Goal: Information Seeking & Learning: Check status

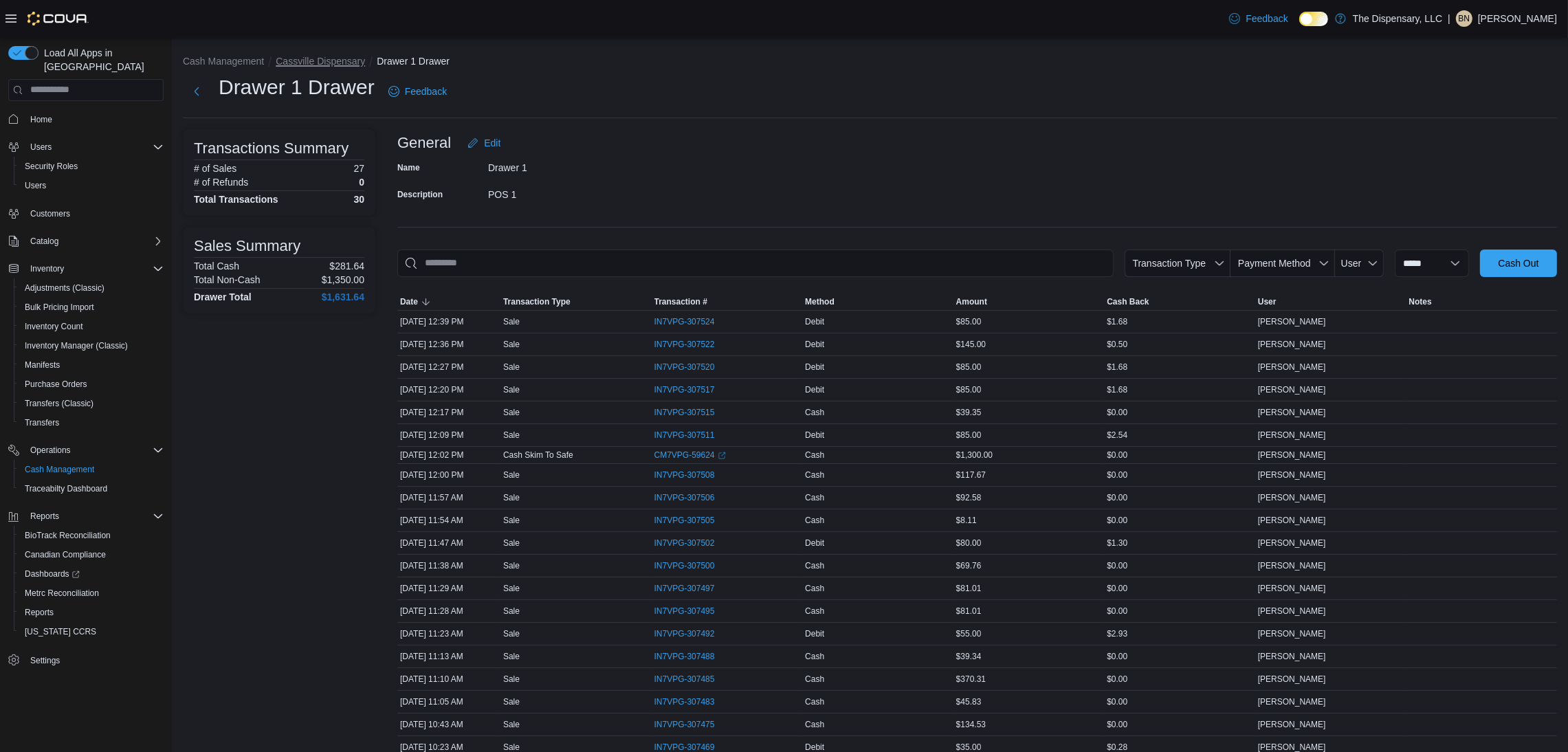
click at [296, 58] on button "Cassville Dispensary" at bounding box center [320, 61] width 89 height 11
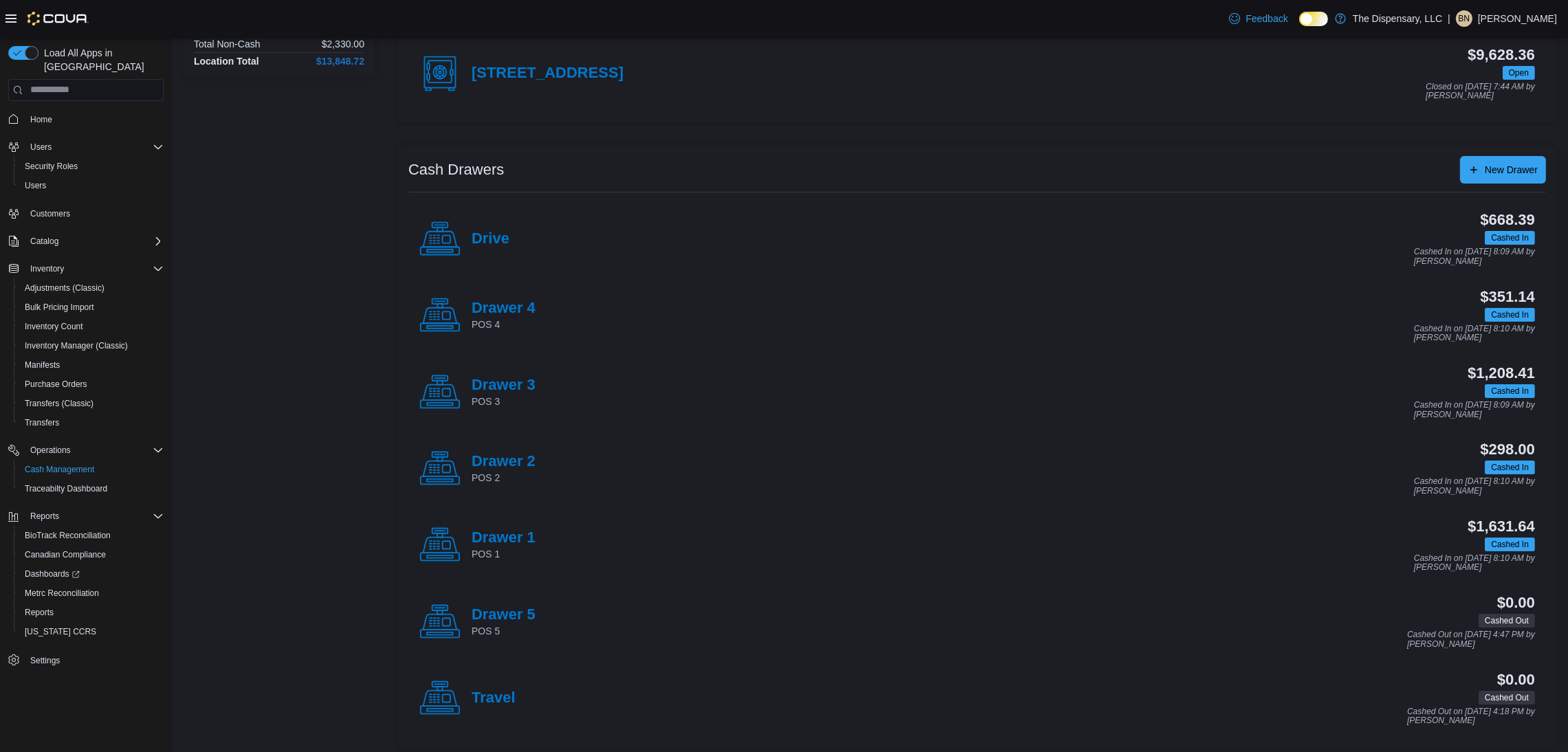
scroll to position [169, 0]
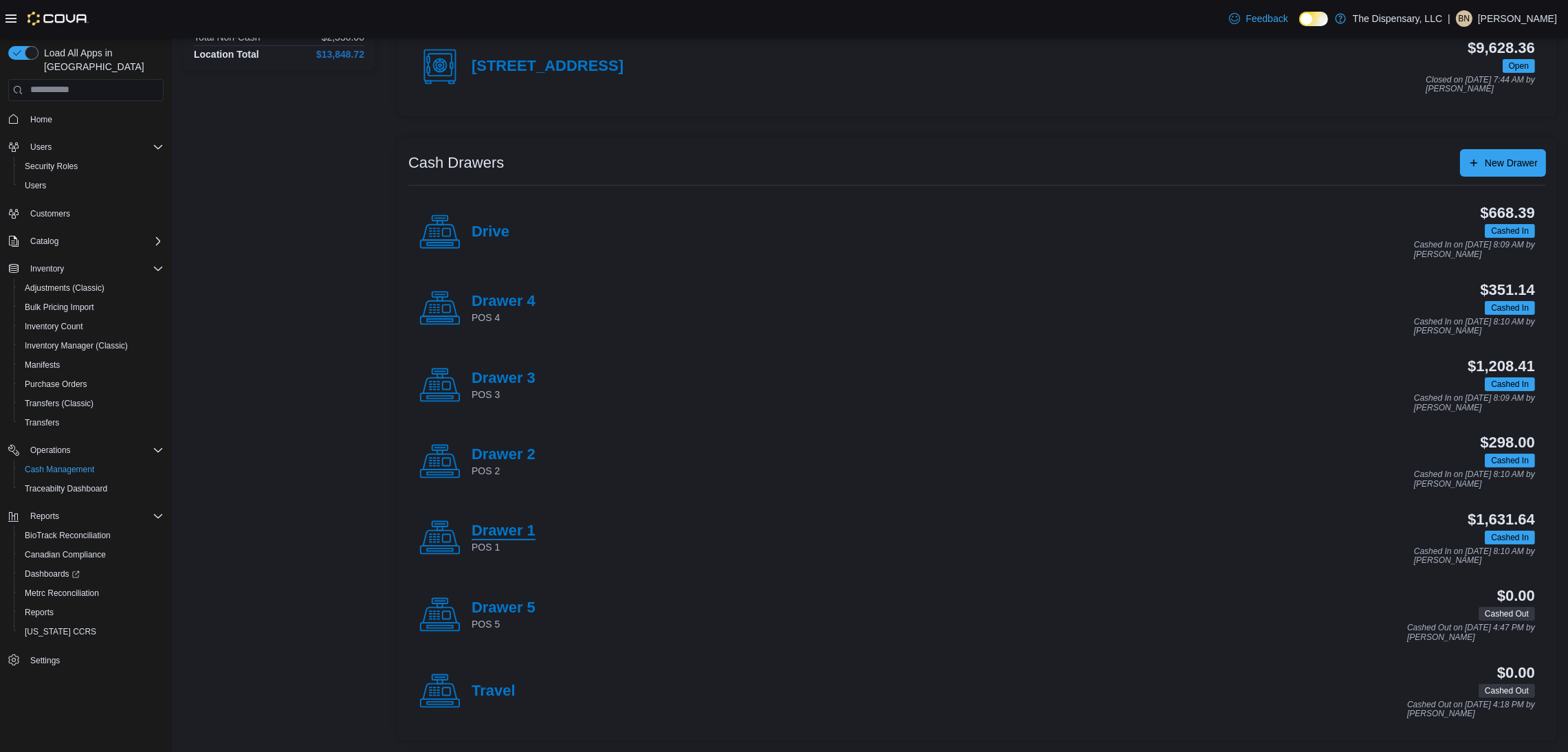
click at [494, 533] on h4 "Drawer 1" at bounding box center [503, 531] width 64 height 18
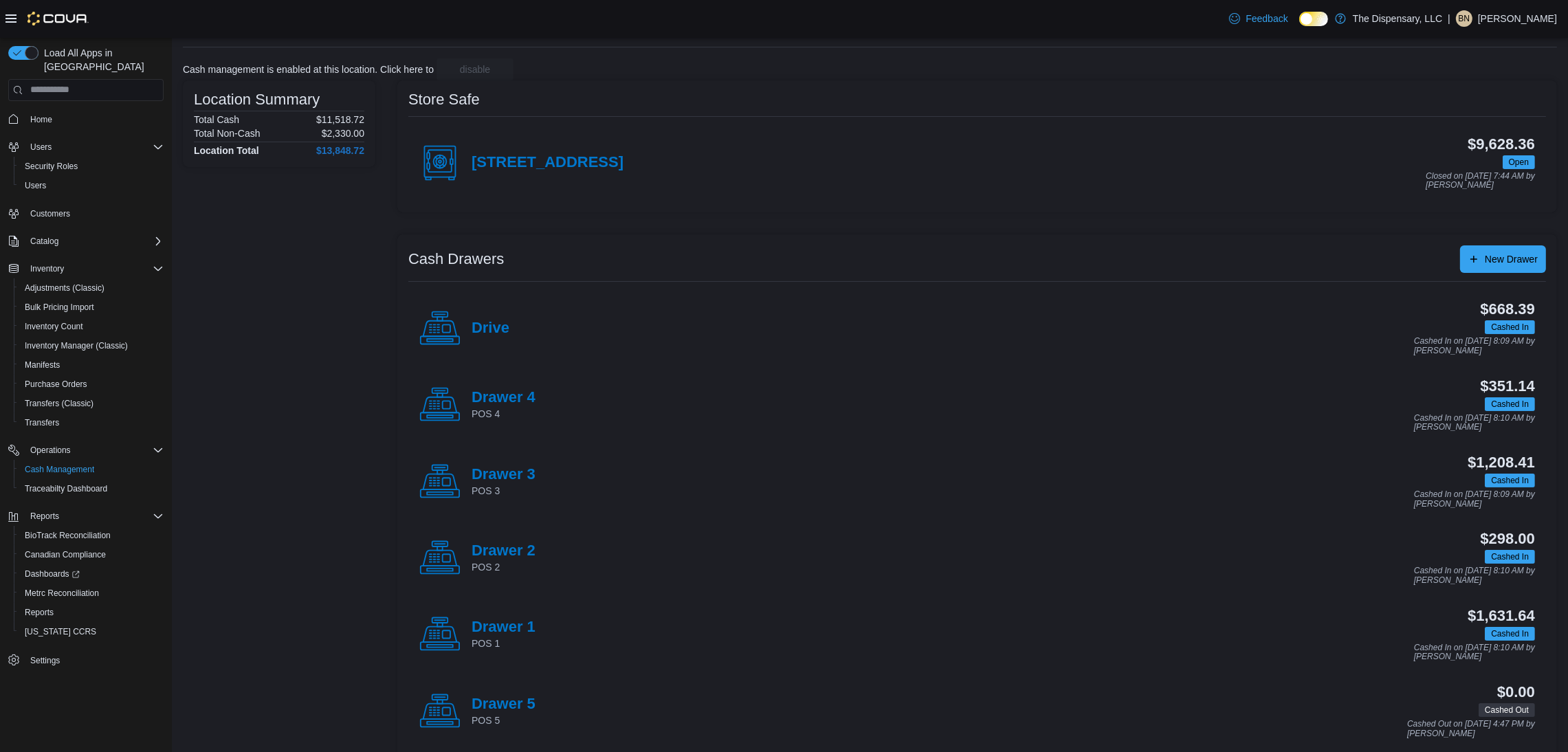
scroll to position [103, 0]
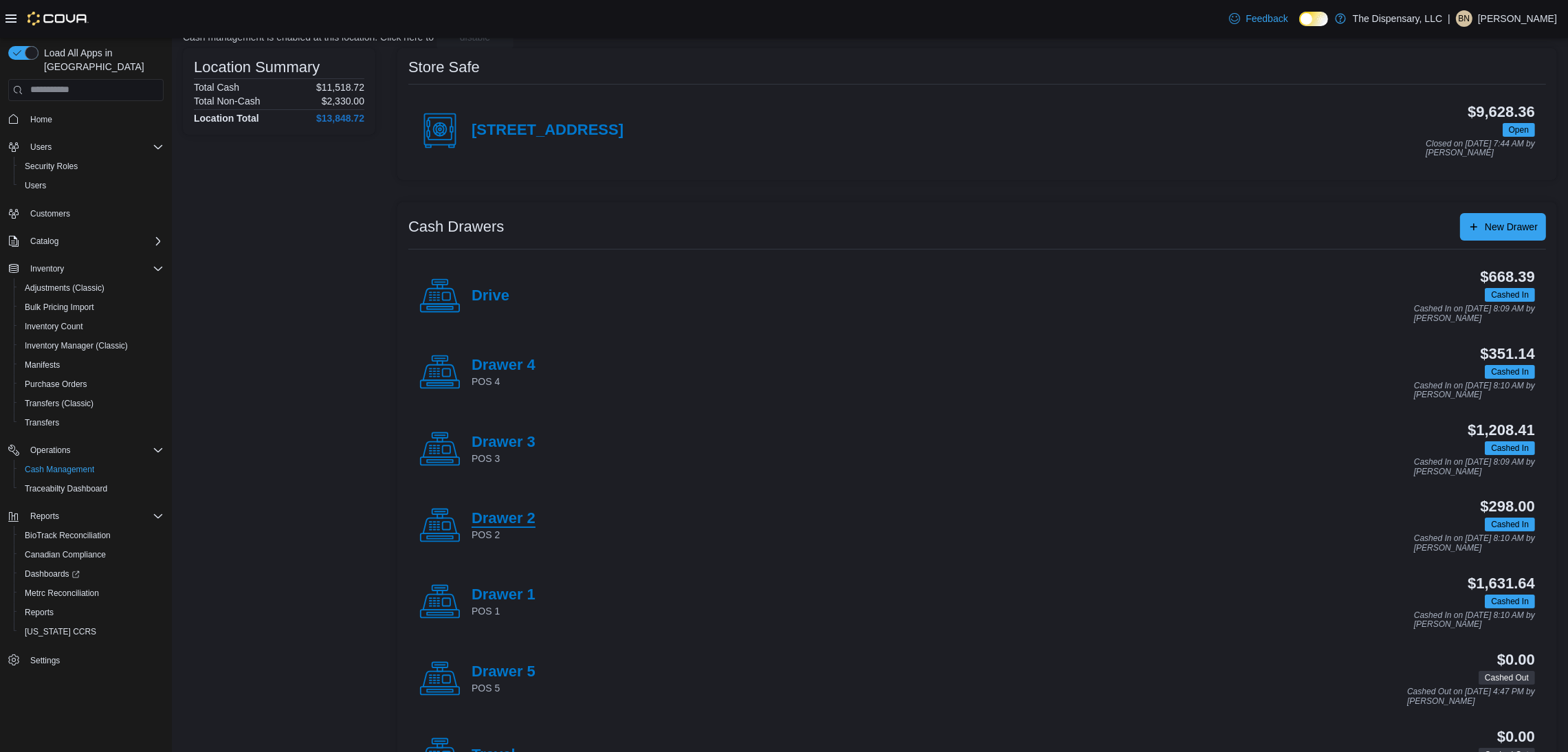
click at [510, 526] on h4 "Drawer 2" at bounding box center [503, 518] width 64 height 18
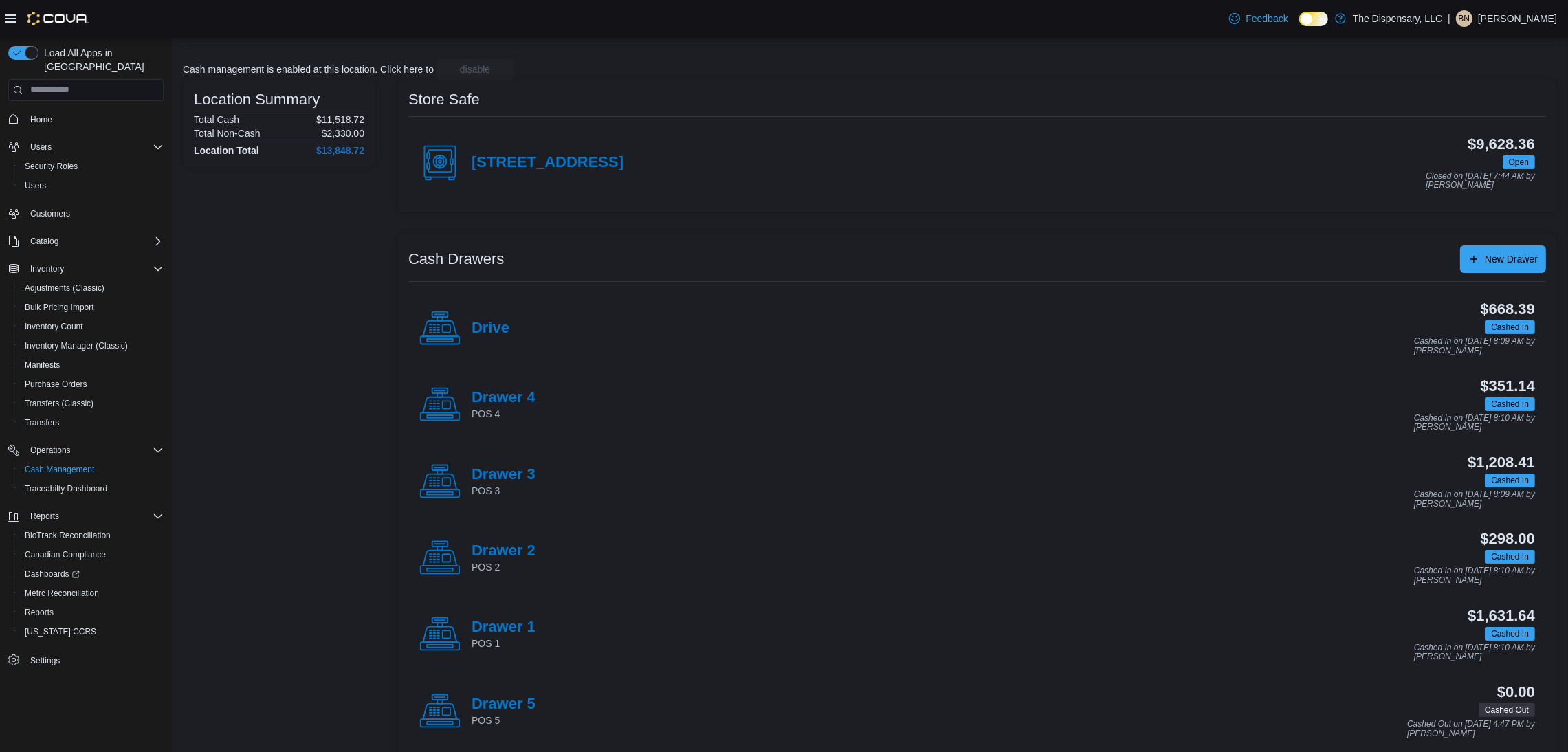
scroll to position [103, 0]
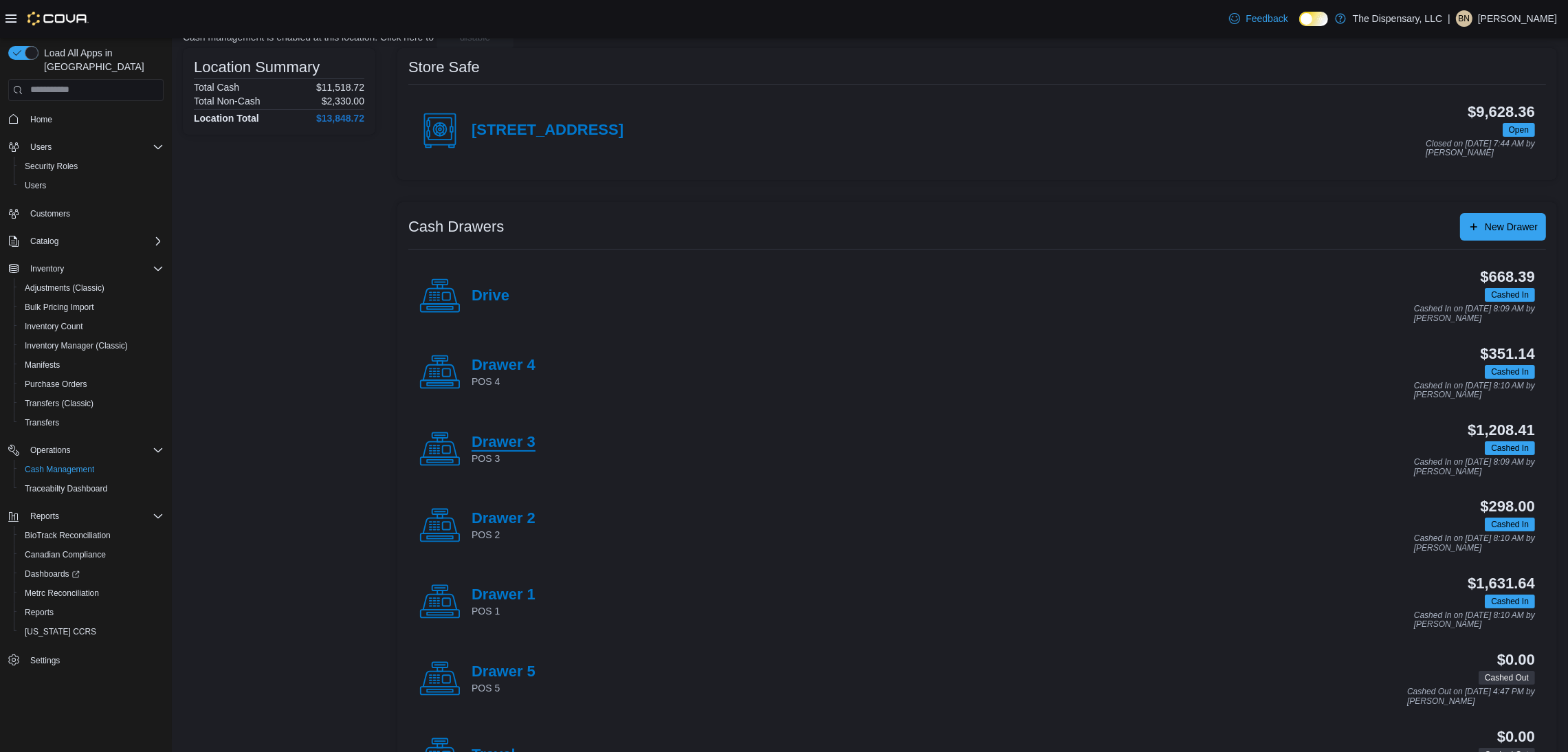
click at [517, 439] on h4 "Drawer 3" at bounding box center [503, 442] width 64 height 18
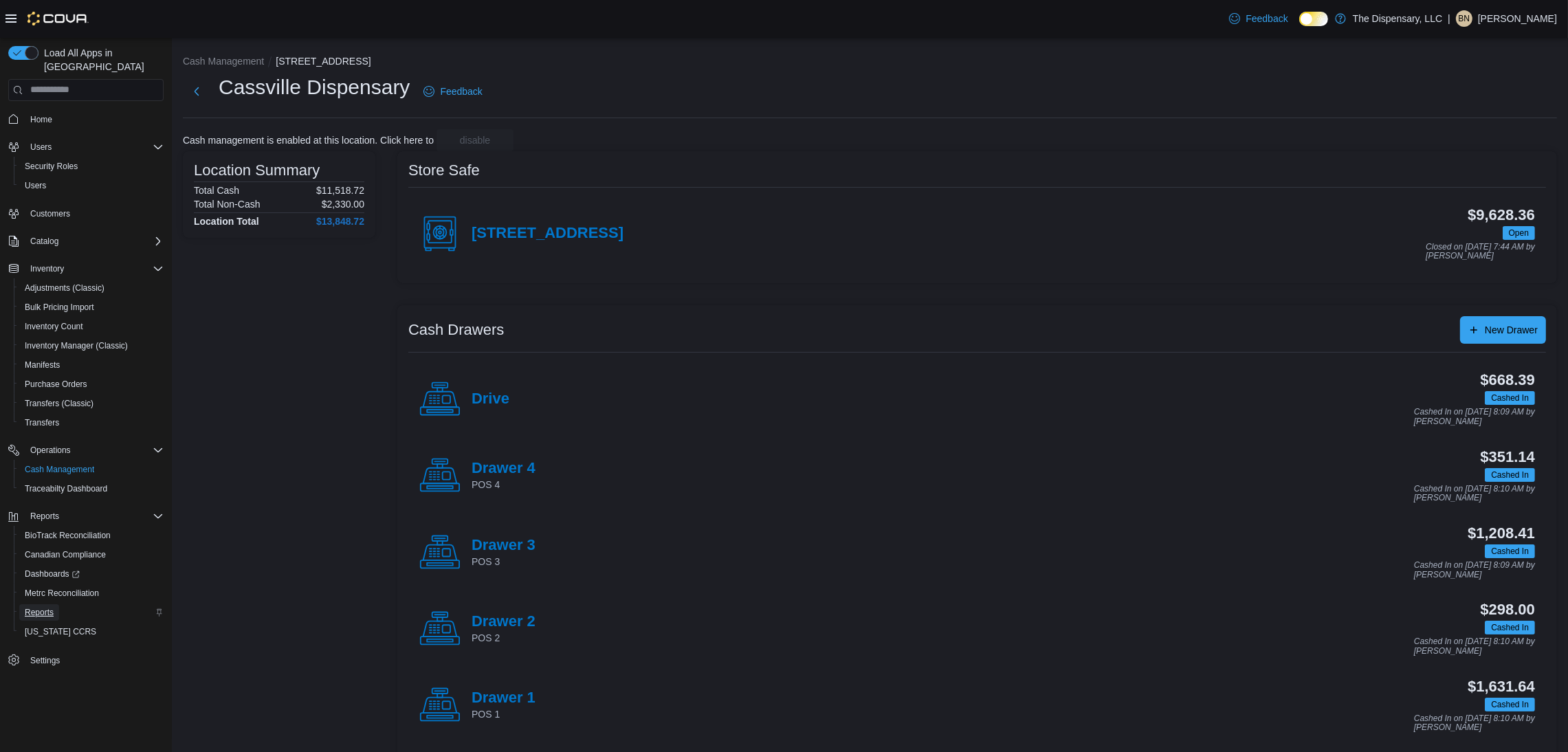
click at [40, 608] on span "Reports" at bounding box center [39, 613] width 29 height 11
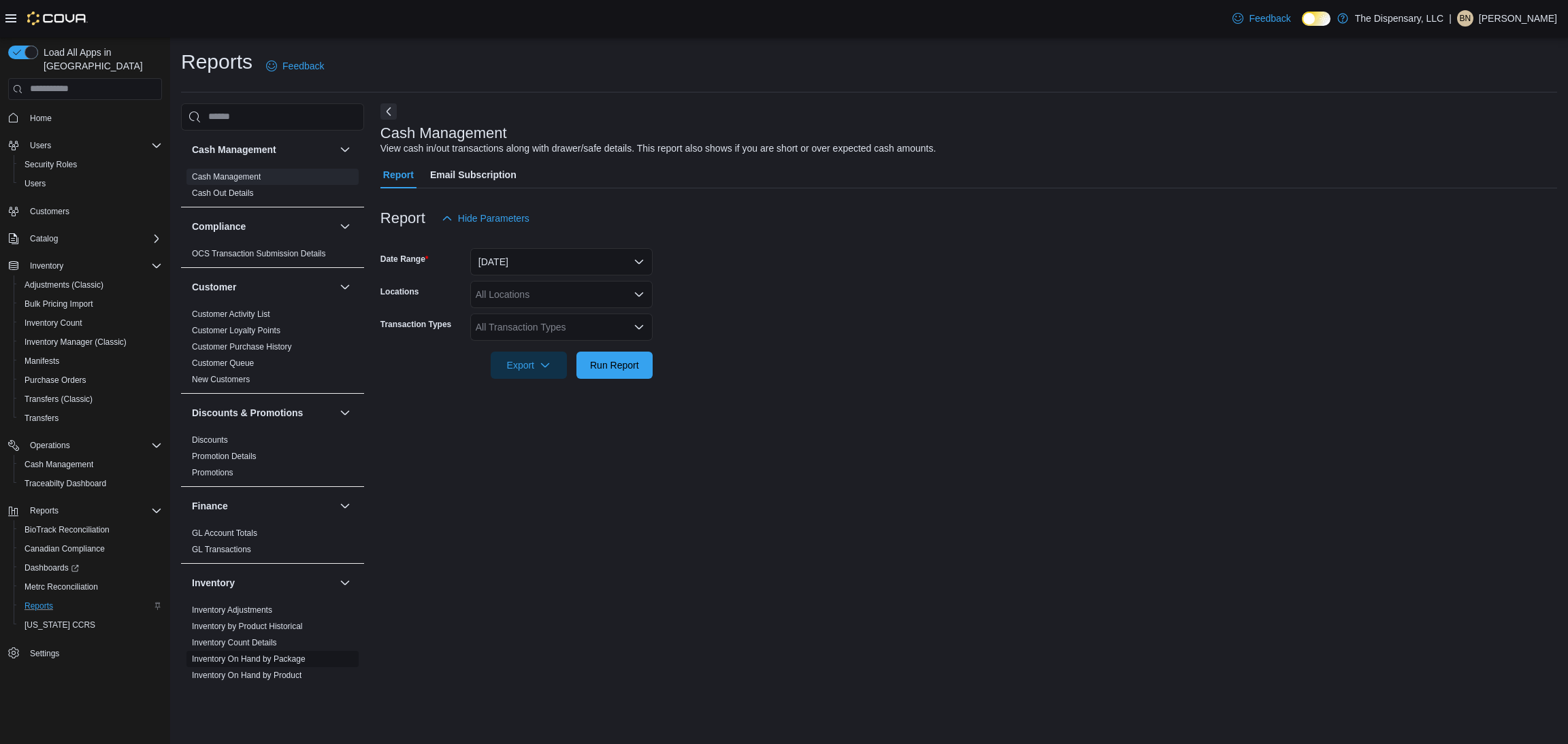
click at [246, 659] on link "Inventory On Hand by Package" at bounding box center [249, 660] width 114 height 10
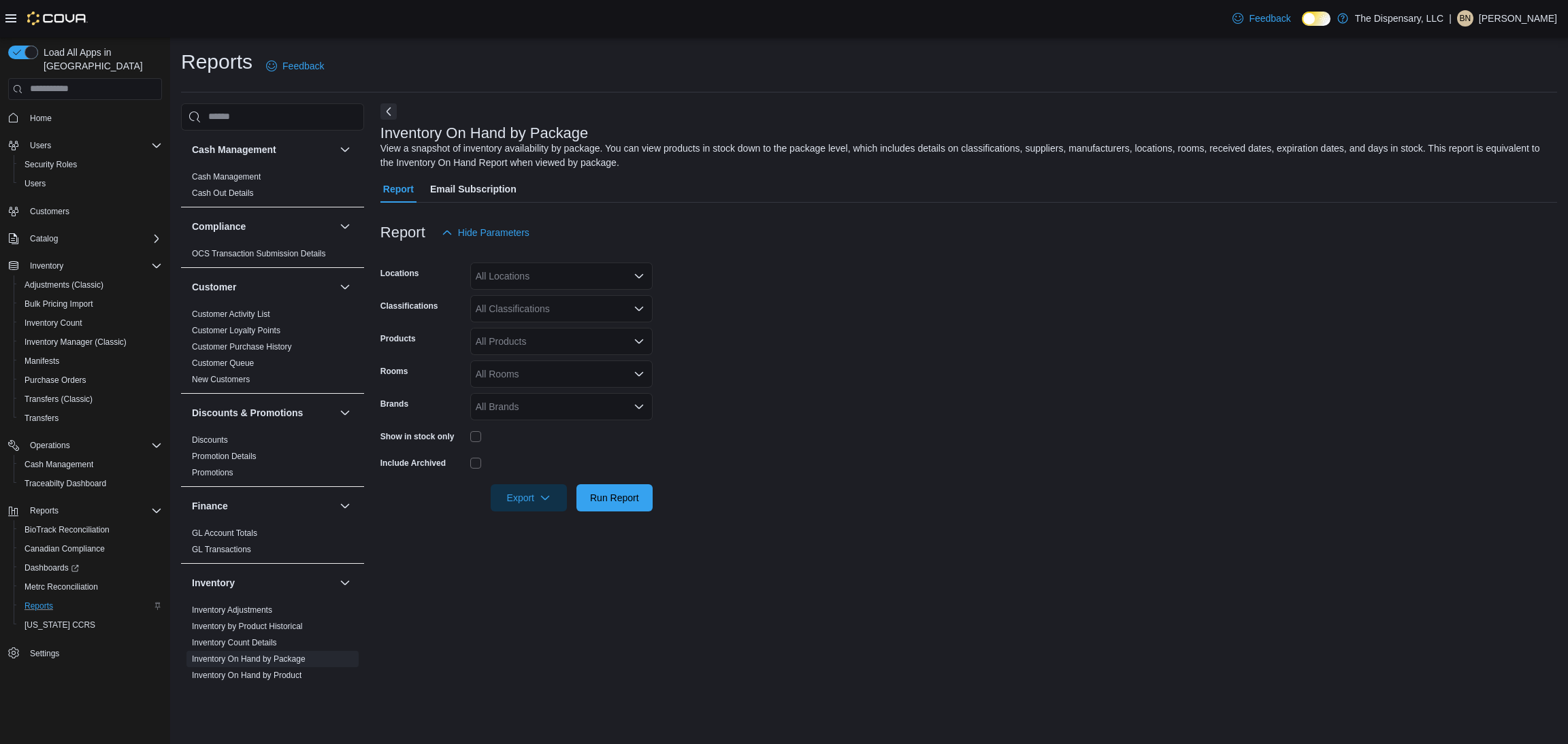
click at [564, 276] on div "All Locations" at bounding box center [561, 276] width 183 height 27
click at [573, 320] on span "Cassville Dispensary" at bounding box center [544, 319] width 88 height 13
click at [791, 336] on form "Locations [GEOGRAPHIC_DATA] Dispensary Classifications All Classifications Prod…" at bounding box center [969, 378] width 1177 height 265
click at [549, 307] on div "All Classifications" at bounding box center [561, 309] width 183 height 27
click at [525, 444] on span "Prepack" at bounding box center [517, 450] width 35 height 13
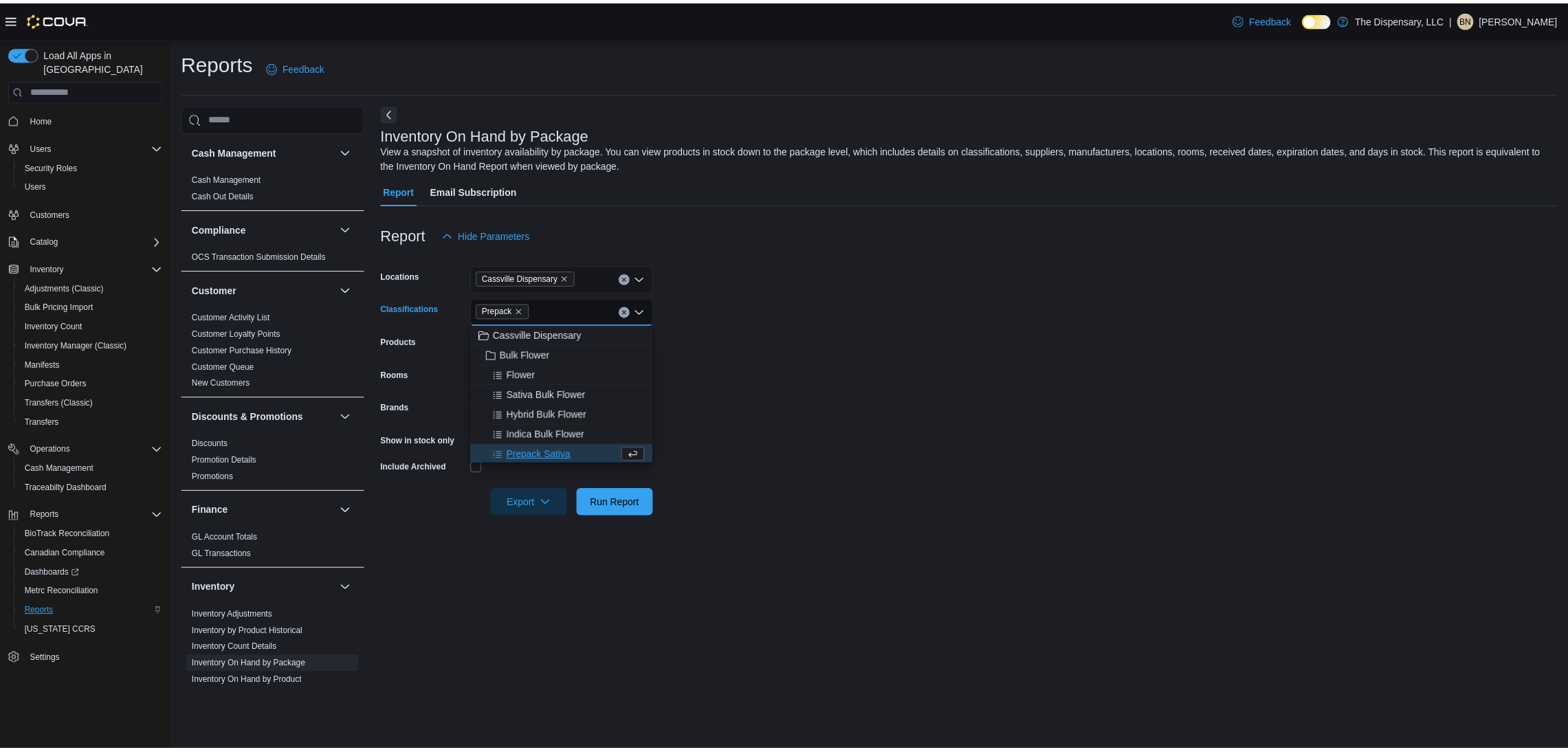
scroll to position [2, 0]
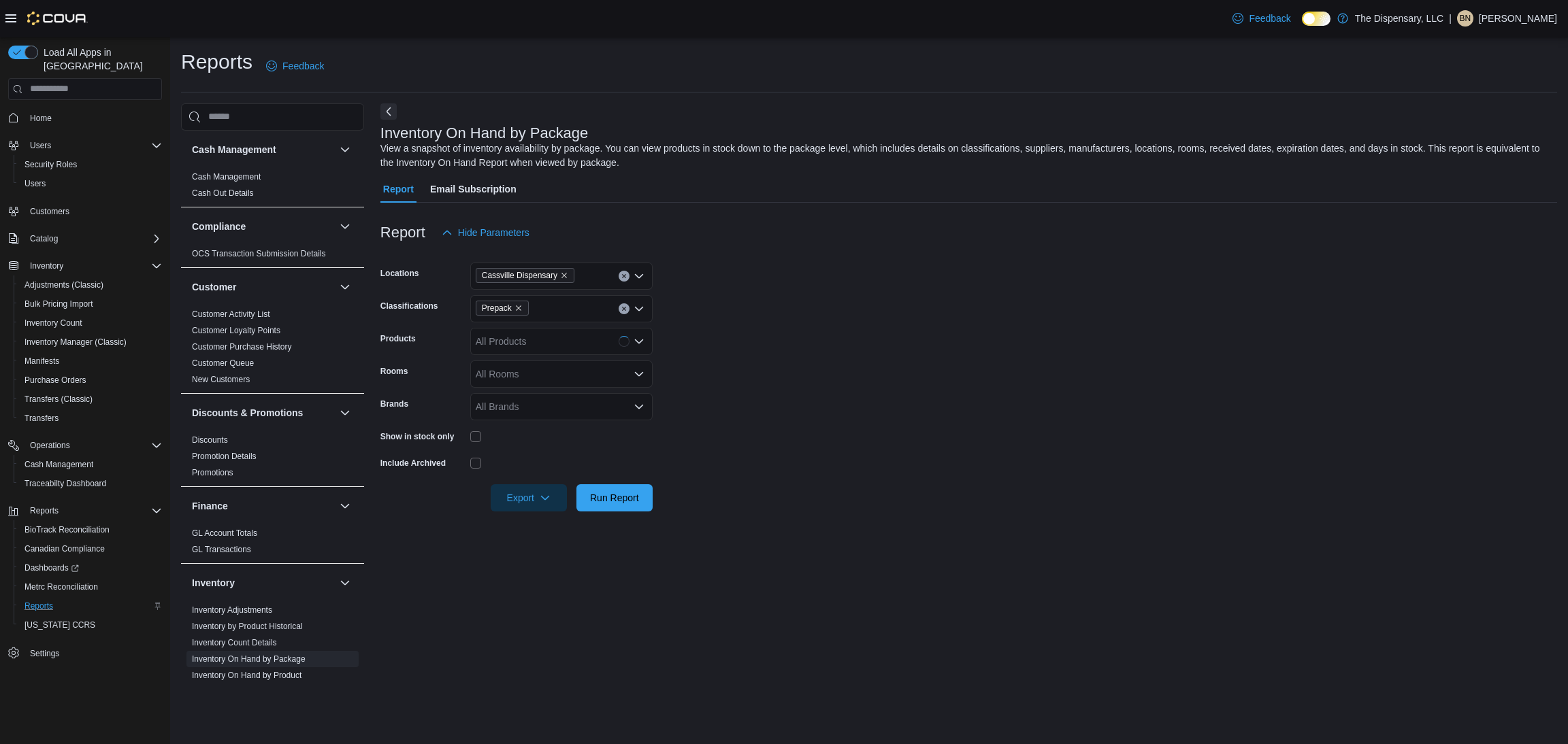
click at [877, 377] on form "Locations [GEOGRAPHIC_DATA] Dispensary Classifications Prepack Products All Pro…" at bounding box center [969, 378] width 1177 height 265
click at [505, 381] on div "All Rooms" at bounding box center [561, 374] width 183 height 27
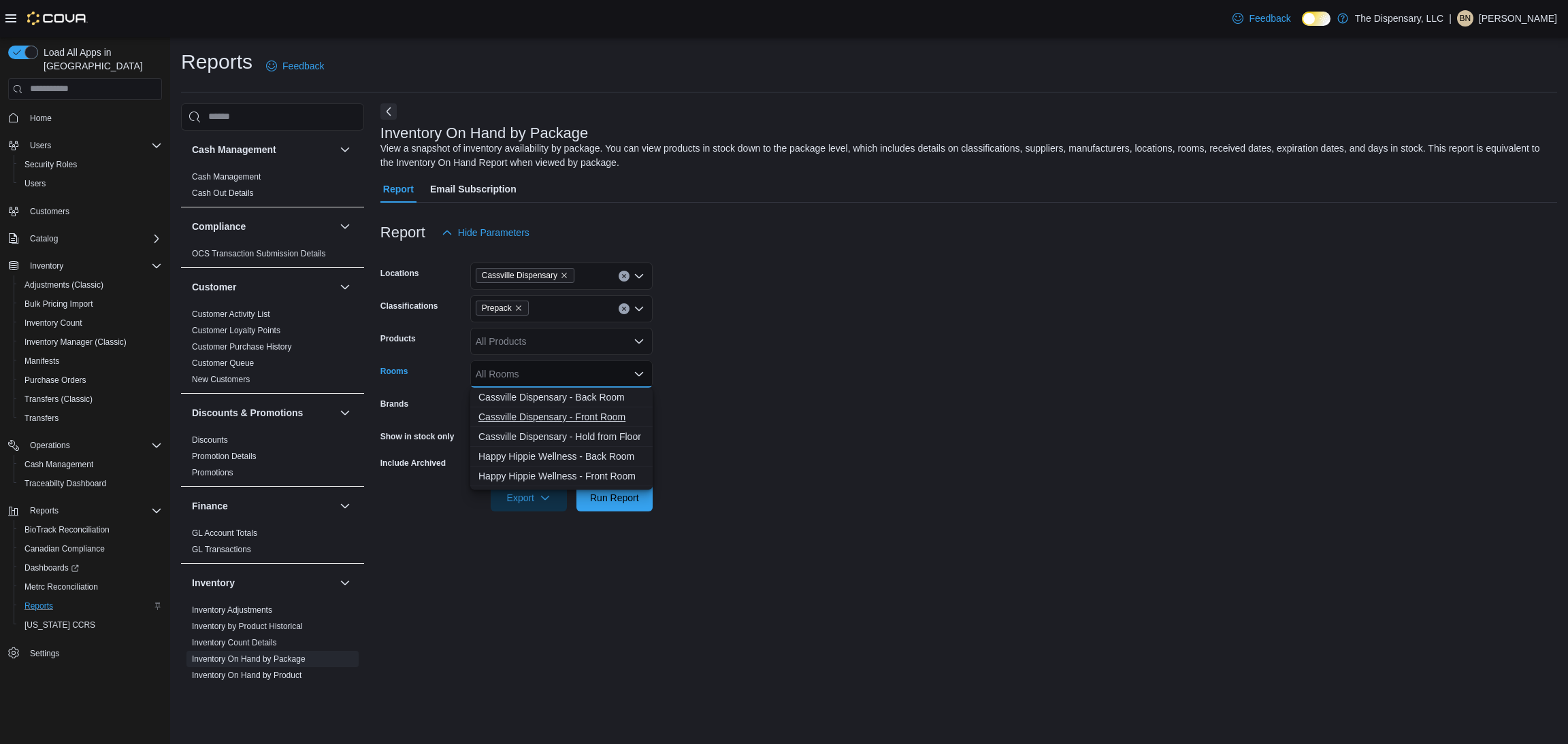
click at [567, 419] on span "Cassville Dispensary - Front Room" at bounding box center [561, 417] width 166 height 13
click at [961, 467] on form "Locations [GEOGRAPHIC_DATA] Dispensary Classifications Prepack Products All Pro…" at bounding box center [969, 378] width 1177 height 265
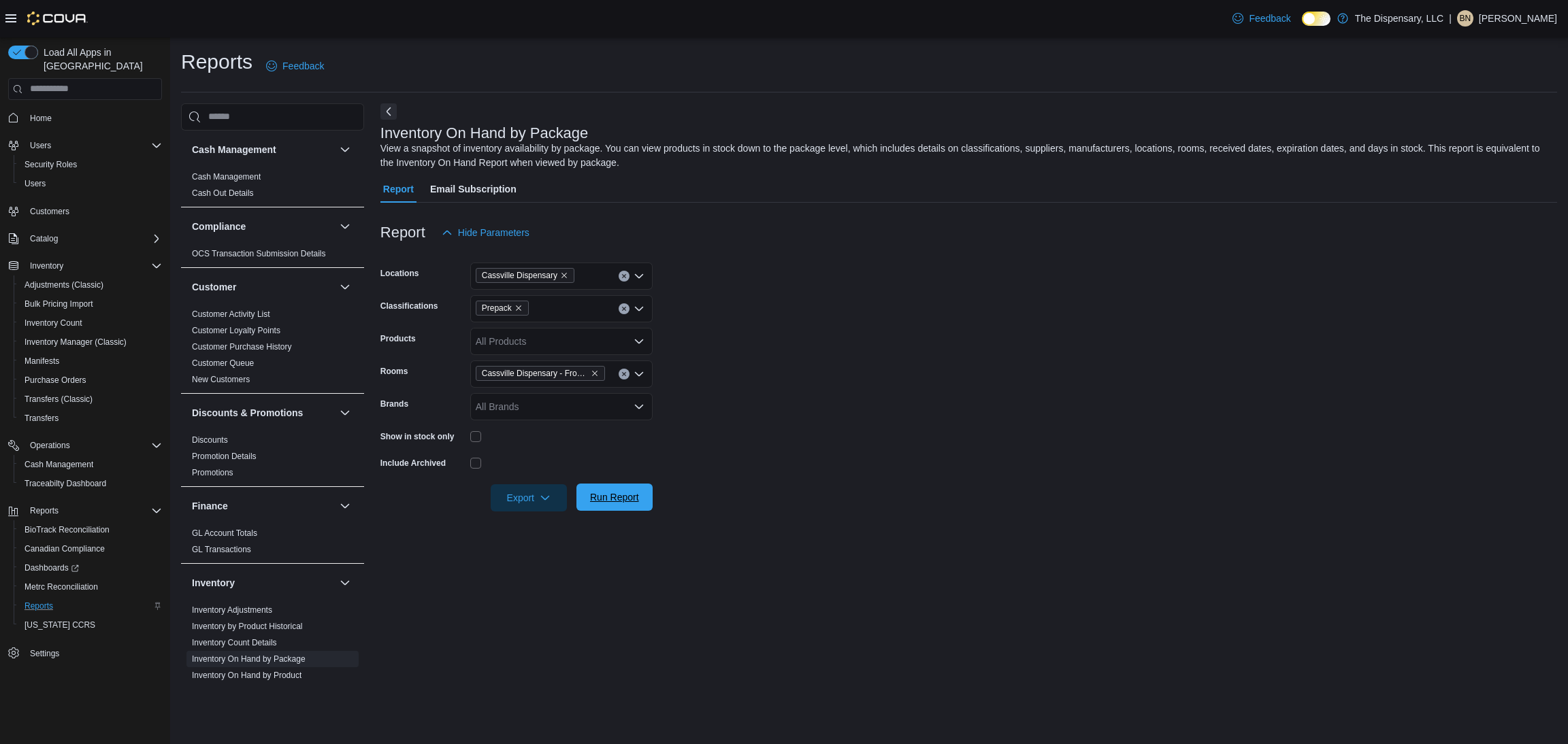
click at [609, 497] on span "Run Report" at bounding box center [614, 497] width 49 height 13
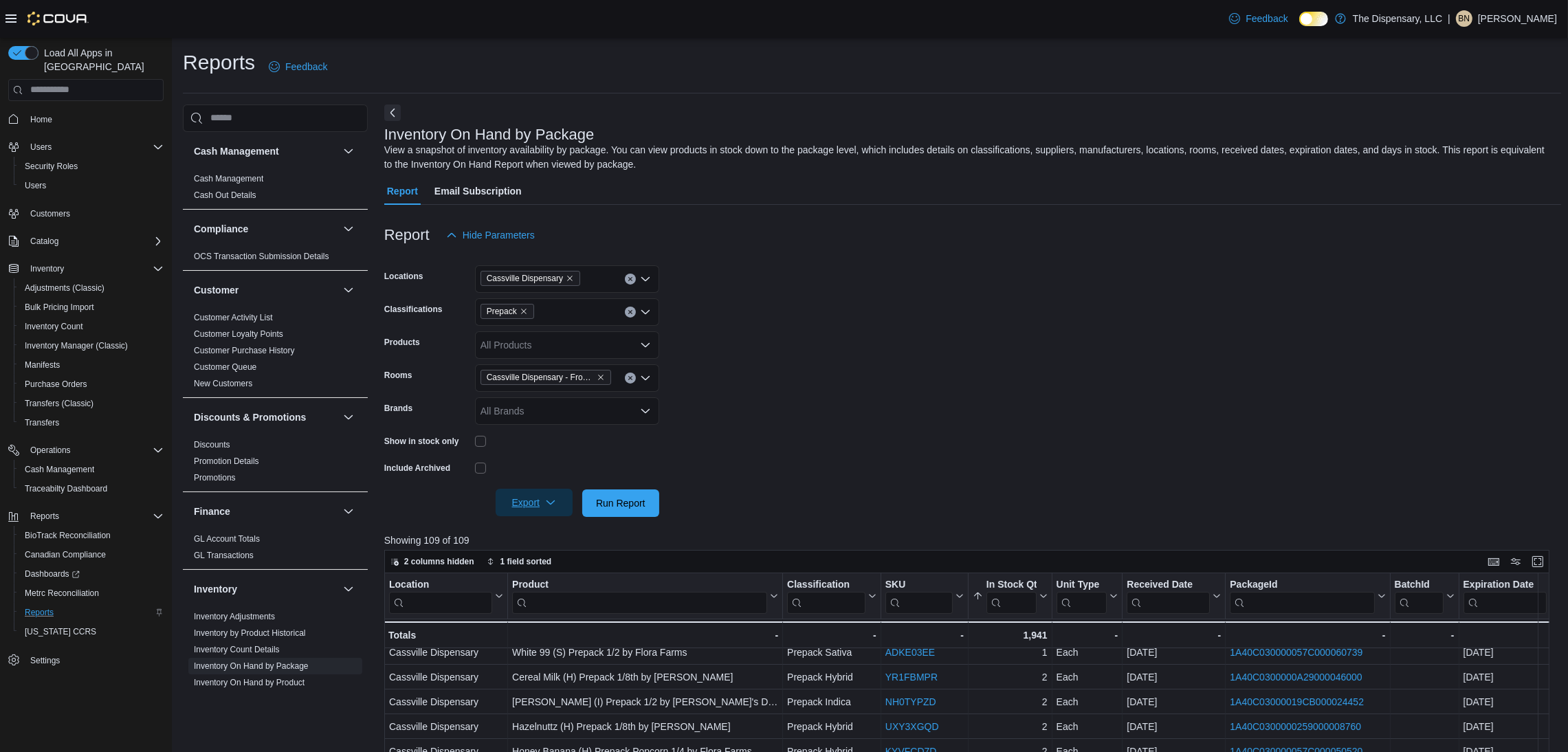
click at [547, 509] on span "Export" at bounding box center [534, 502] width 61 height 28
click at [540, 532] on span "Export to Excel" at bounding box center [537, 530] width 62 height 11
click at [43, 463] on span "Cash Management" at bounding box center [59, 470] width 69 height 17
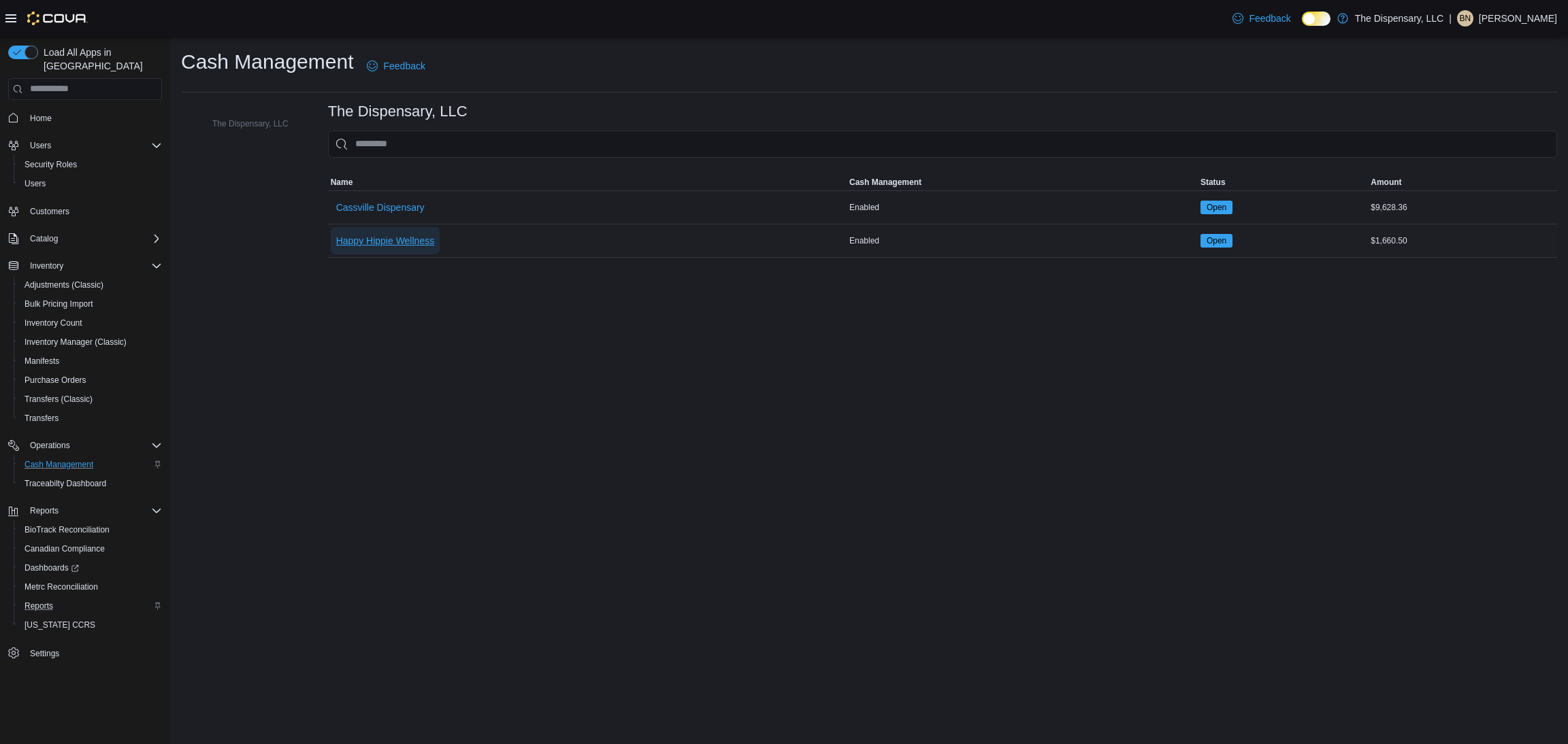
click at [382, 244] on span "Happy Hippie Wellness" at bounding box center [385, 240] width 98 height 13
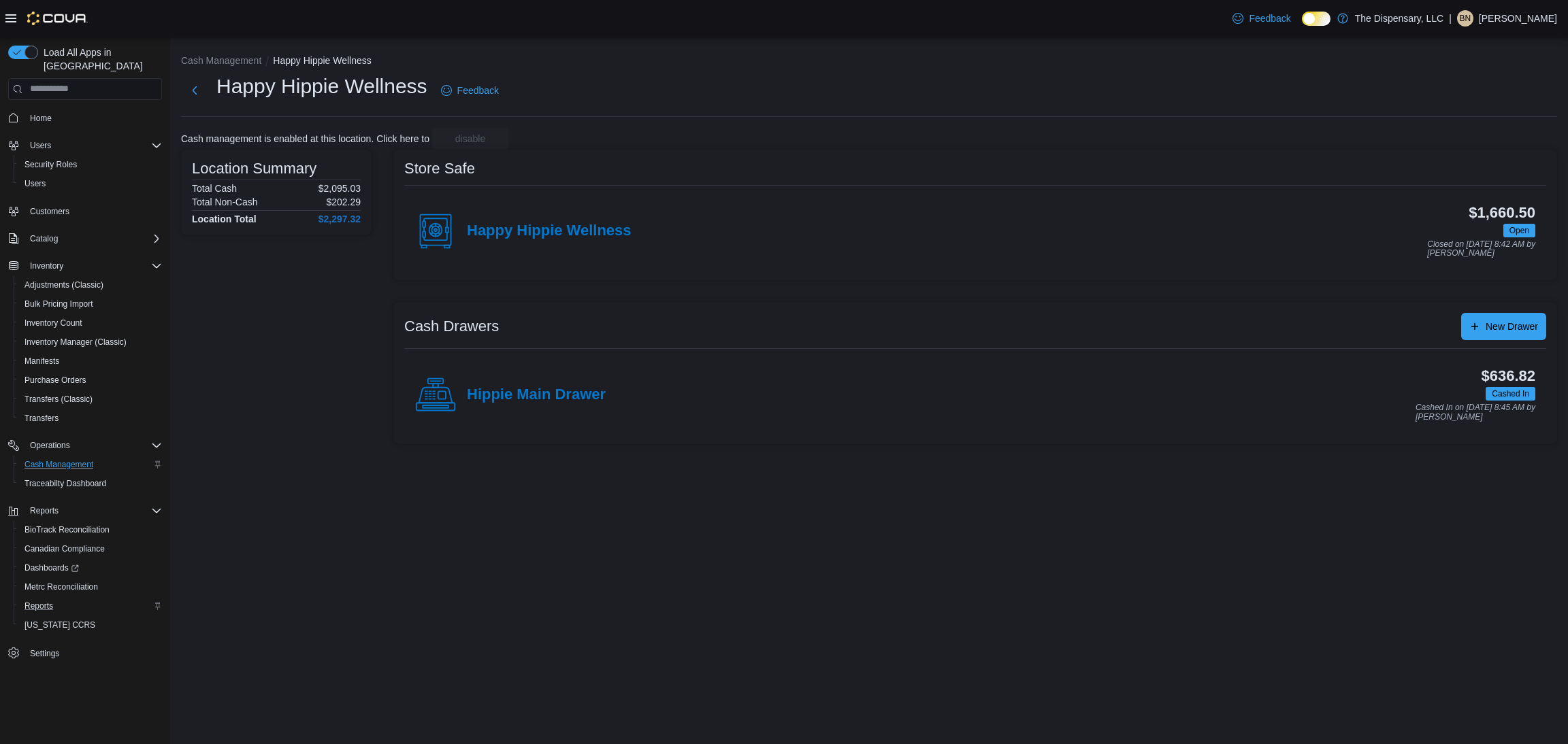
click at [552, 384] on div "Hippie Main Drawer" at bounding box center [511, 395] width 191 height 40
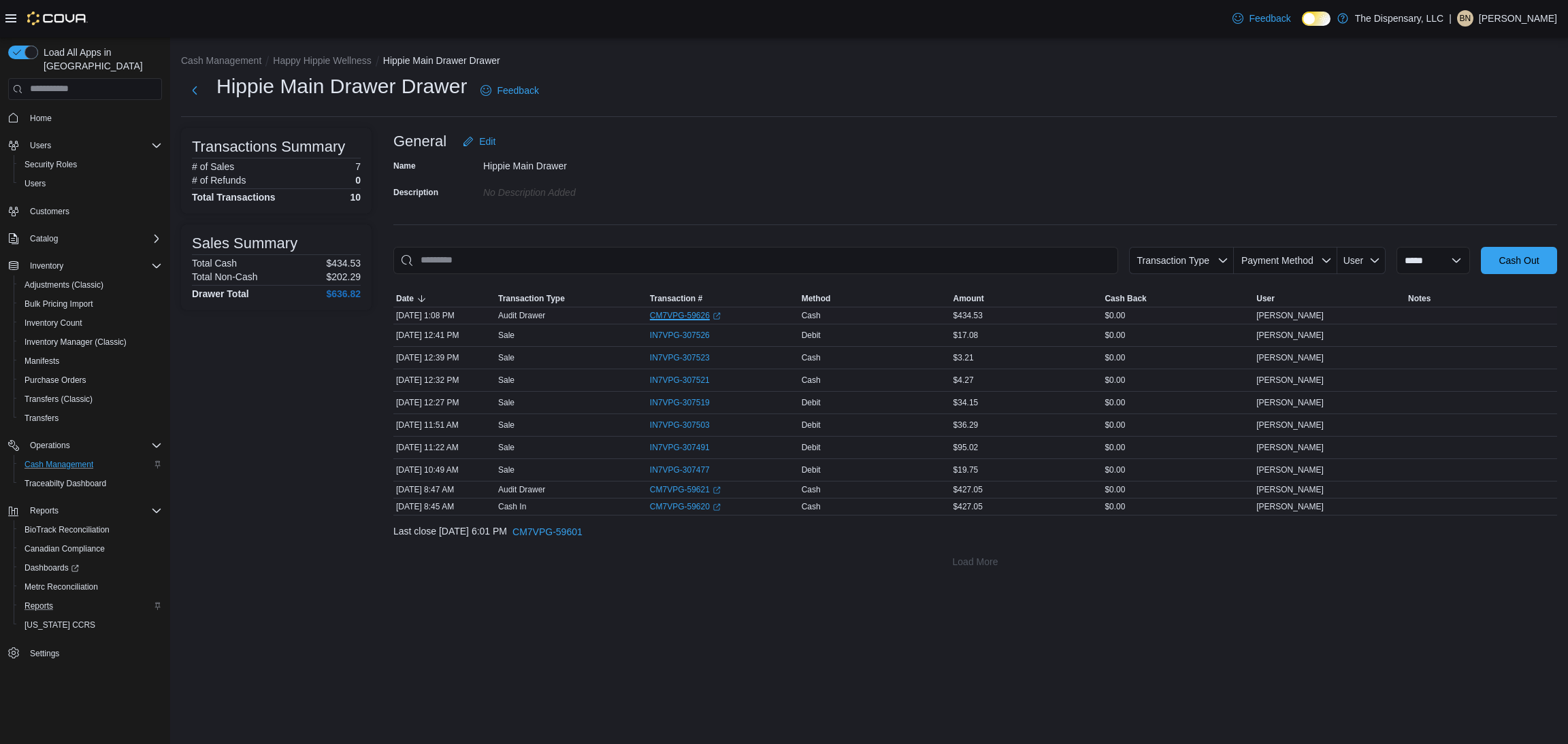
click at [693, 316] on link "CM7VPG-59626 (opens in a new tab or window)" at bounding box center [686, 315] width 71 height 11
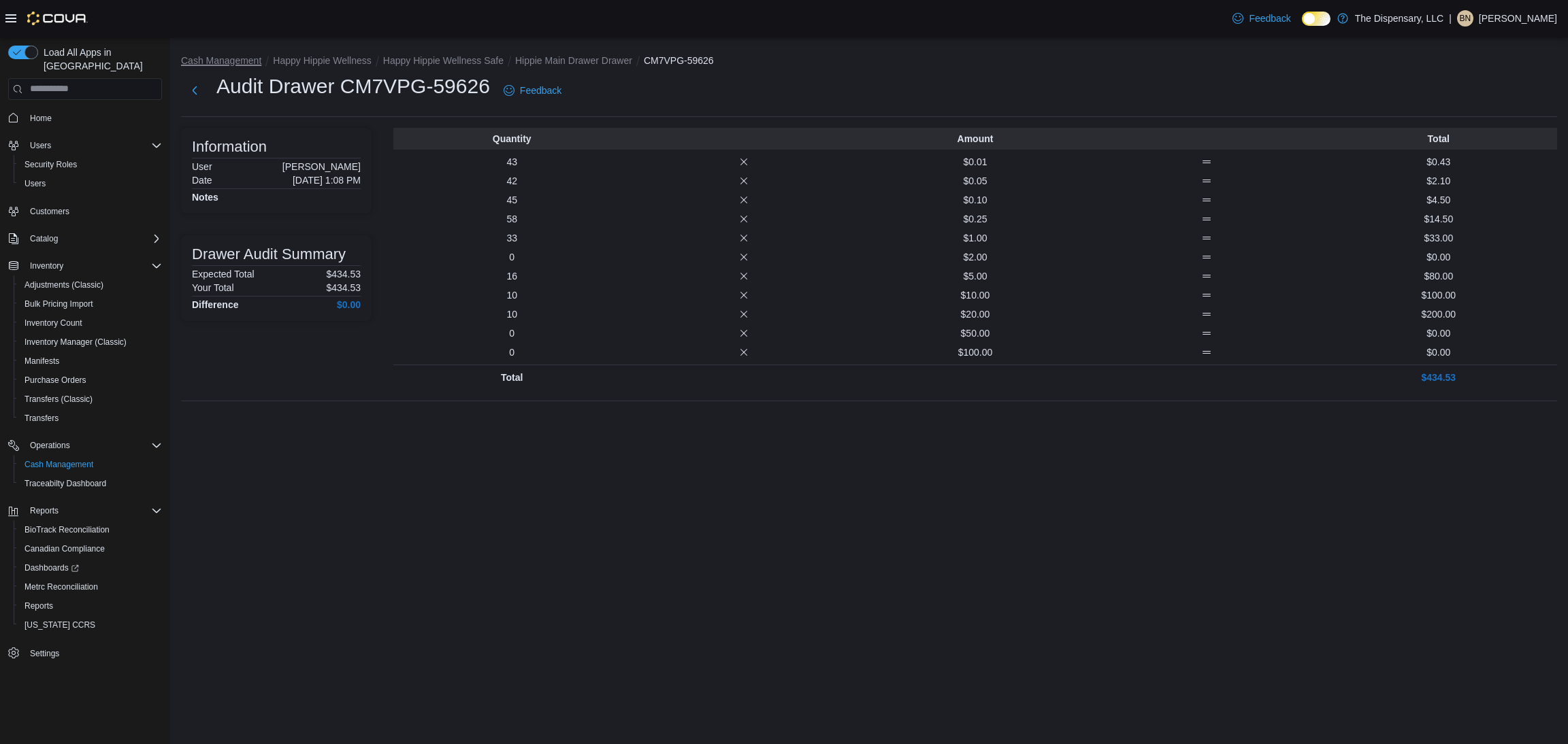
click at [240, 56] on button "Cash Management" at bounding box center [221, 60] width 80 height 11
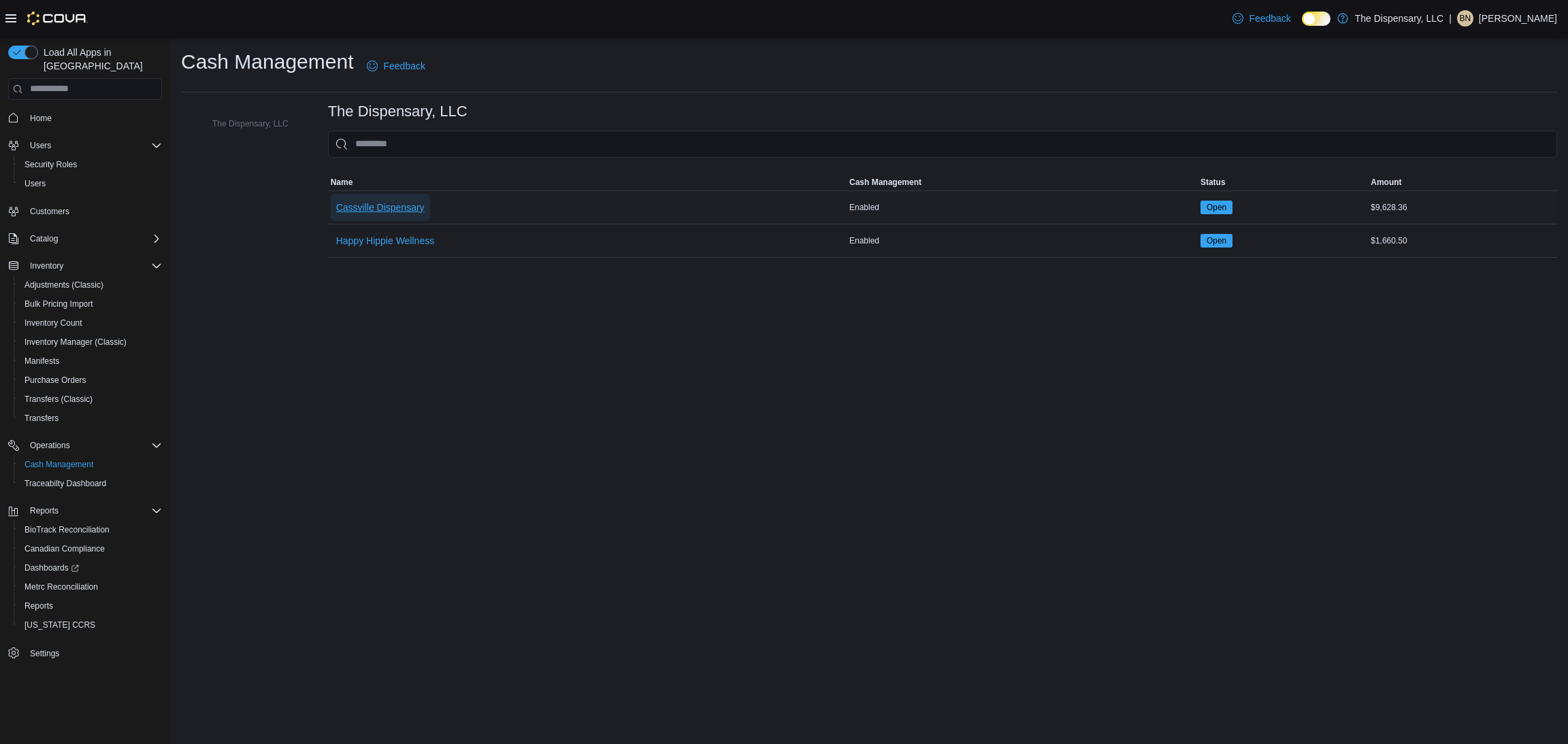
click at [390, 205] on span "Cassville Dispensary" at bounding box center [380, 207] width 88 height 13
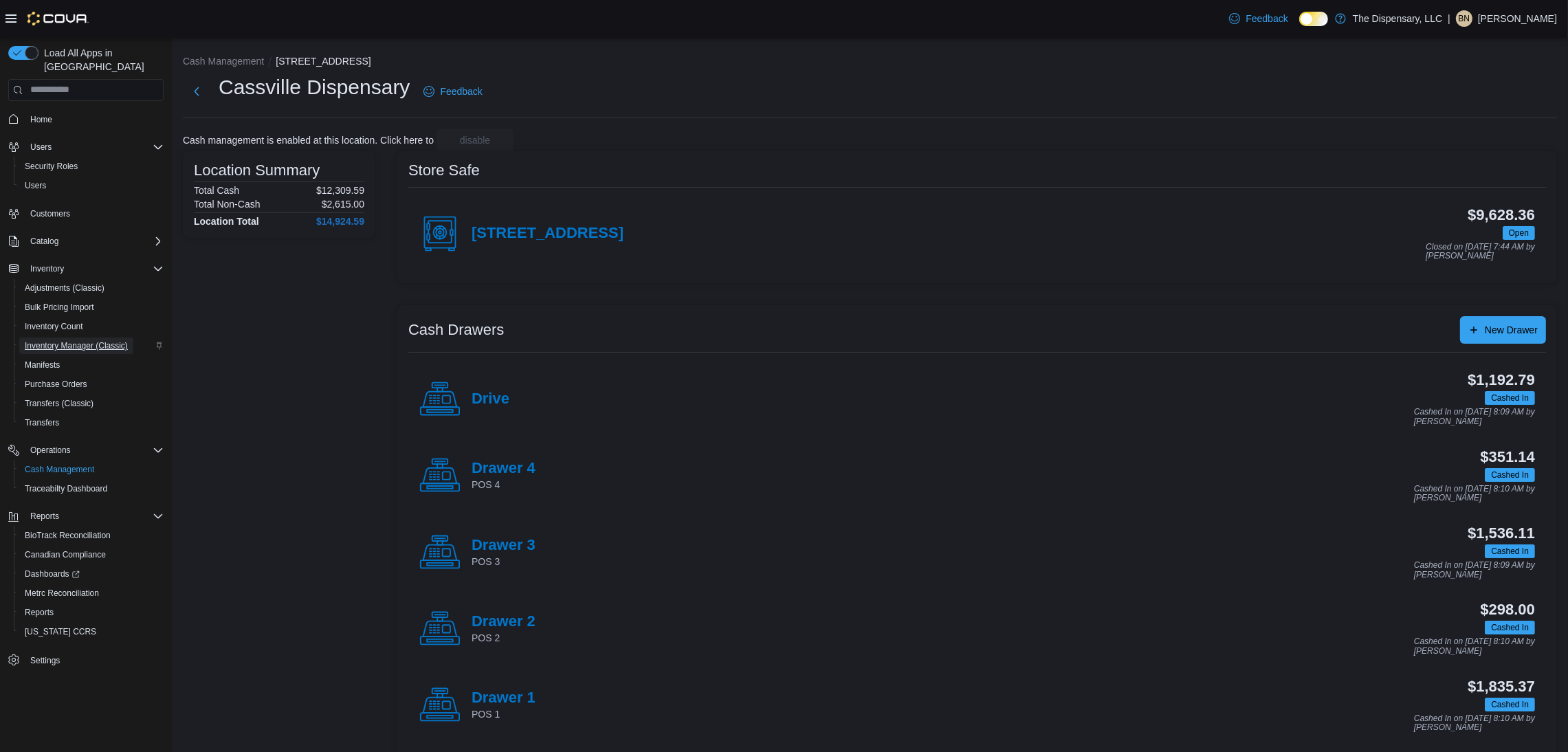
click at [83, 338] on span "Inventory Manager (Classic)" at bounding box center [77, 346] width 103 height 17
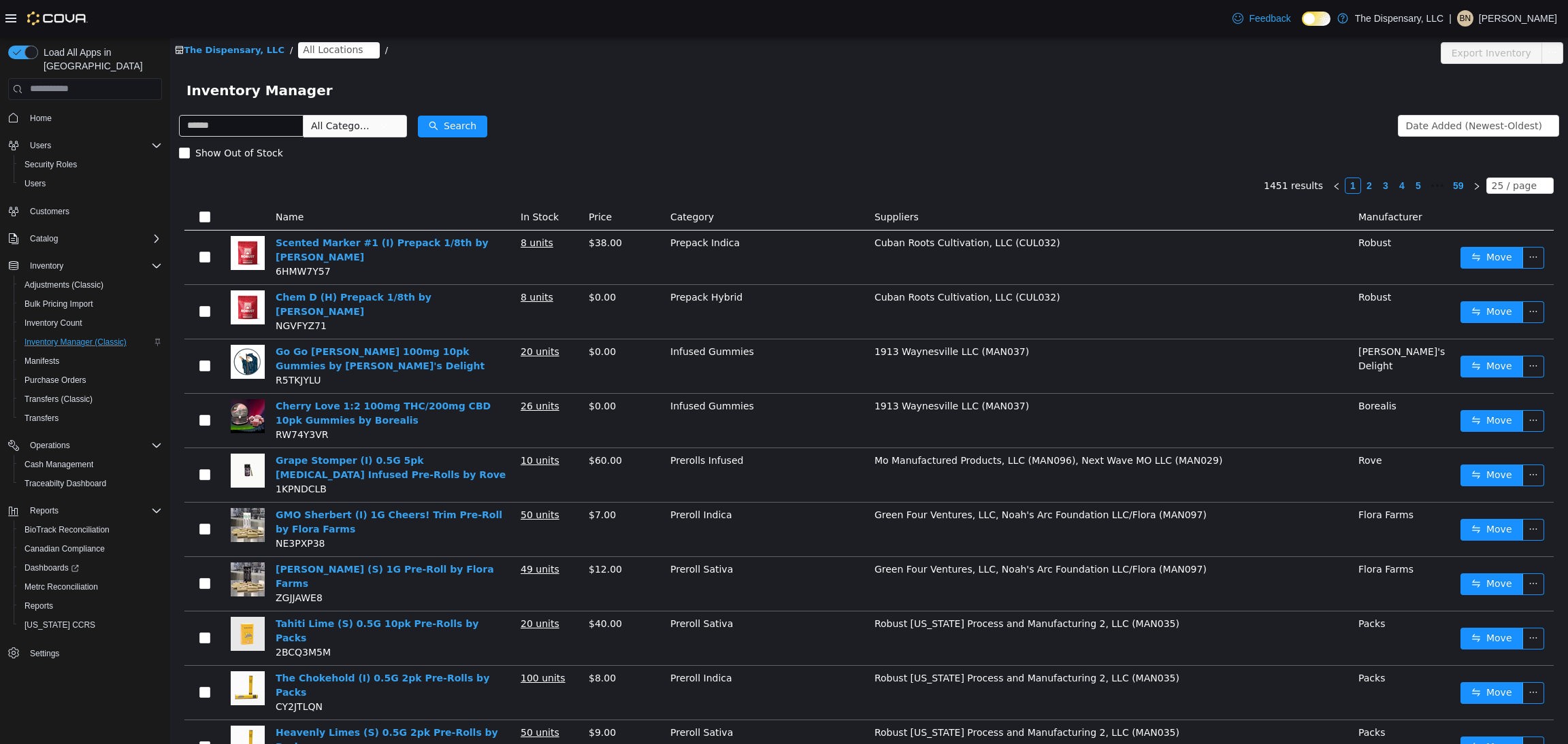
click at [323, 52] on span "All Locations" at bounding box center [333, 49] width 60 height 15
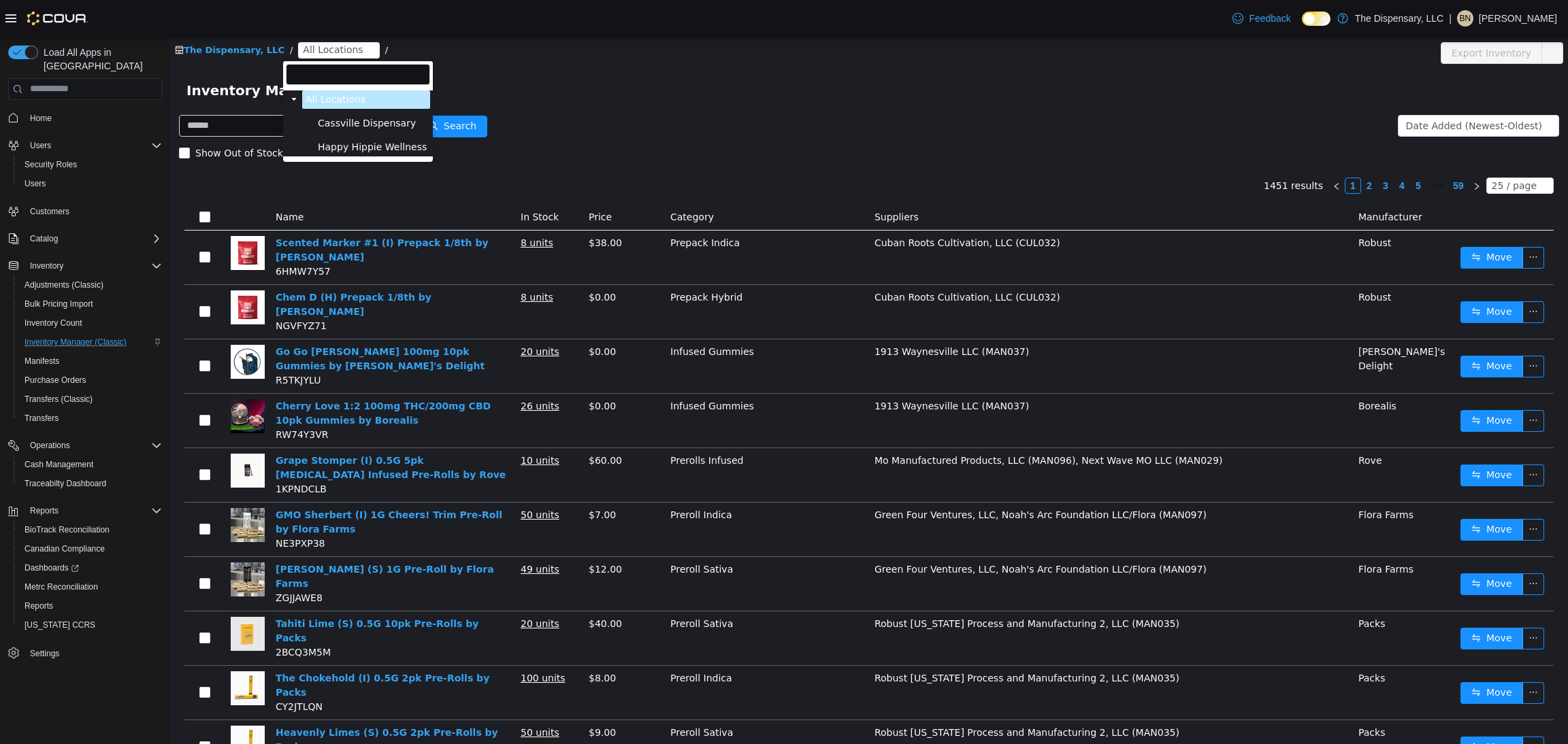
click at [349, 122] on span "Cassville Dispensary" at bounding box center [367, 122] width 98 height 11
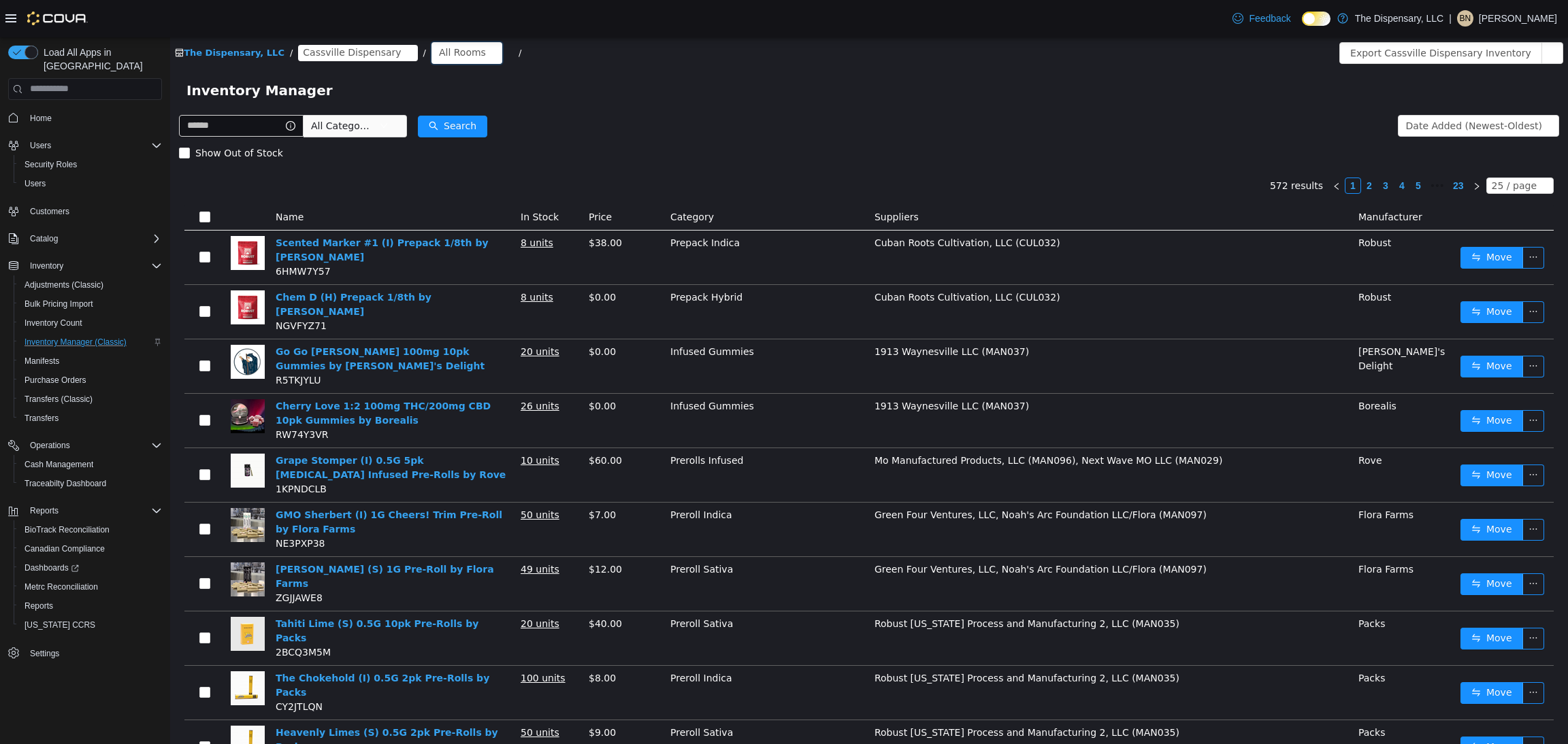
click at [439, 53] on div "All Rooms" at bounding box center [462, 51] width 47 height 21
click at [445, 118] on li "Back Room" at bounding box center [443, 123] width 82 height 21
click at [354, 126] on span "All Categories" at bounding box center [342, 125] width 62 height 13
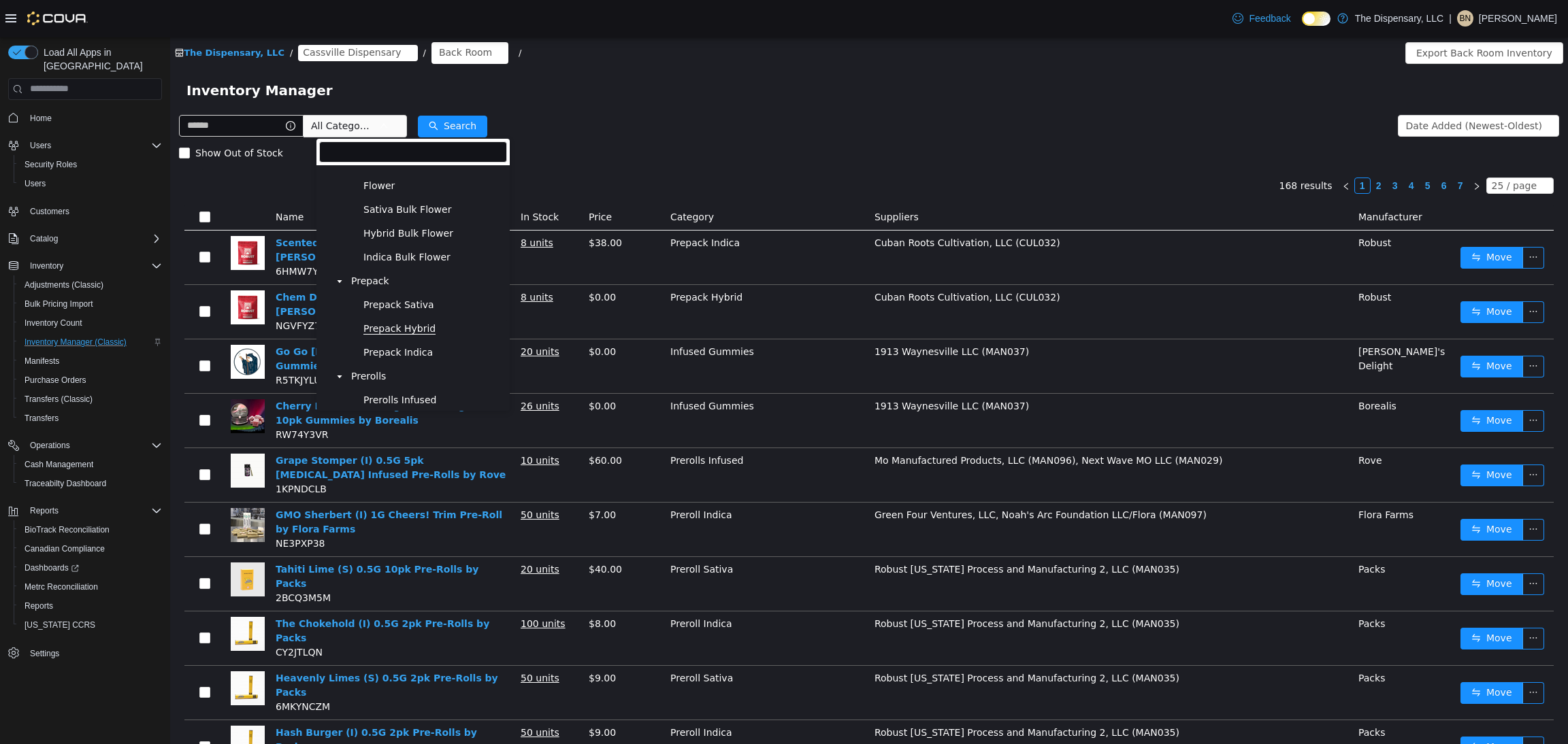
scroll to position [306, 0]
click at [392, 342] on span "Prerolls" at bounding box center [427, 347] width 159 height 18
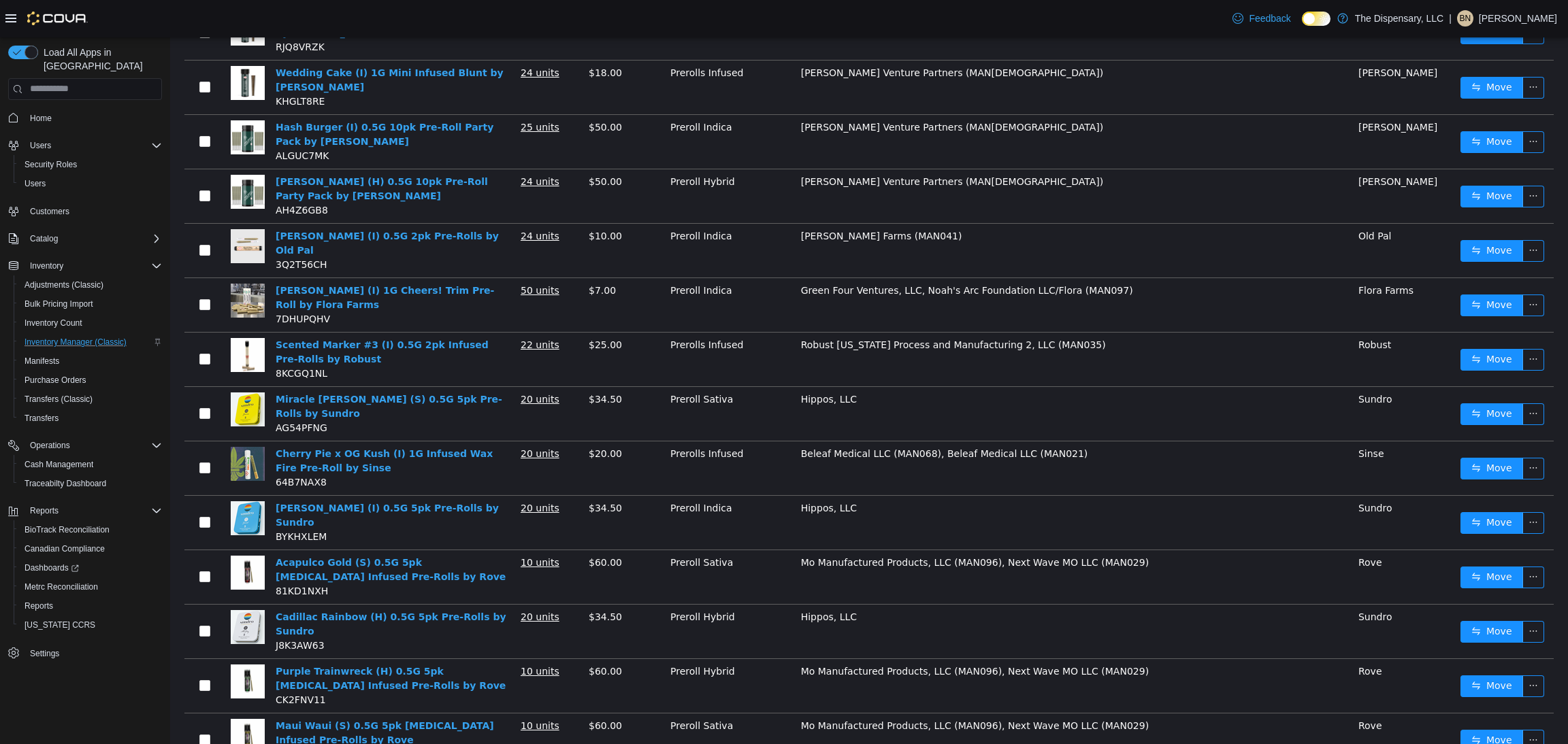
scroll to position [790, 0]
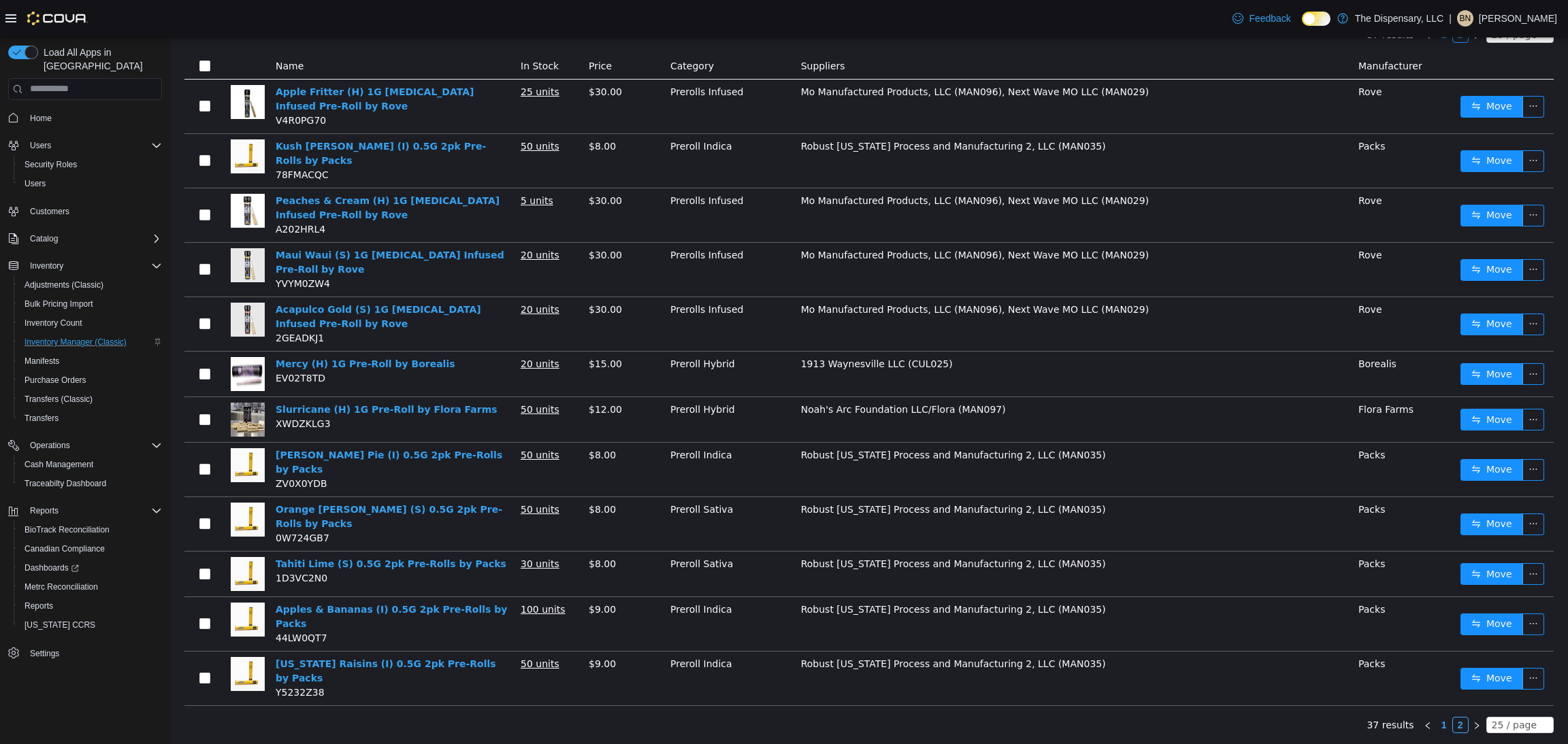
scroll to position [99, 0]
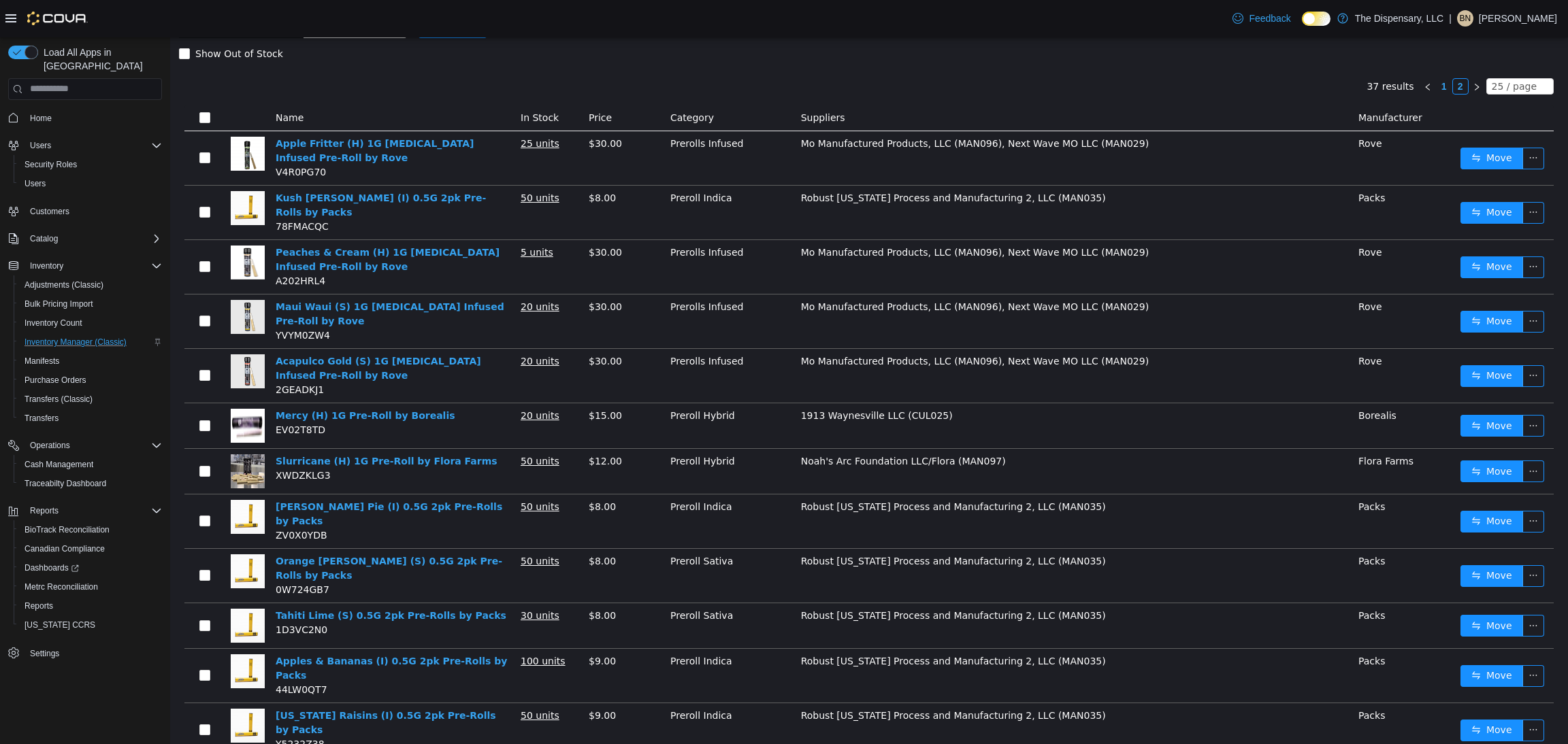
click at [1127, 64] on div "Show Out of Stock" at bounding box center [869, 53] width 1380 height 27
